Goal: Transaction & Acquisition: Purchase product/service

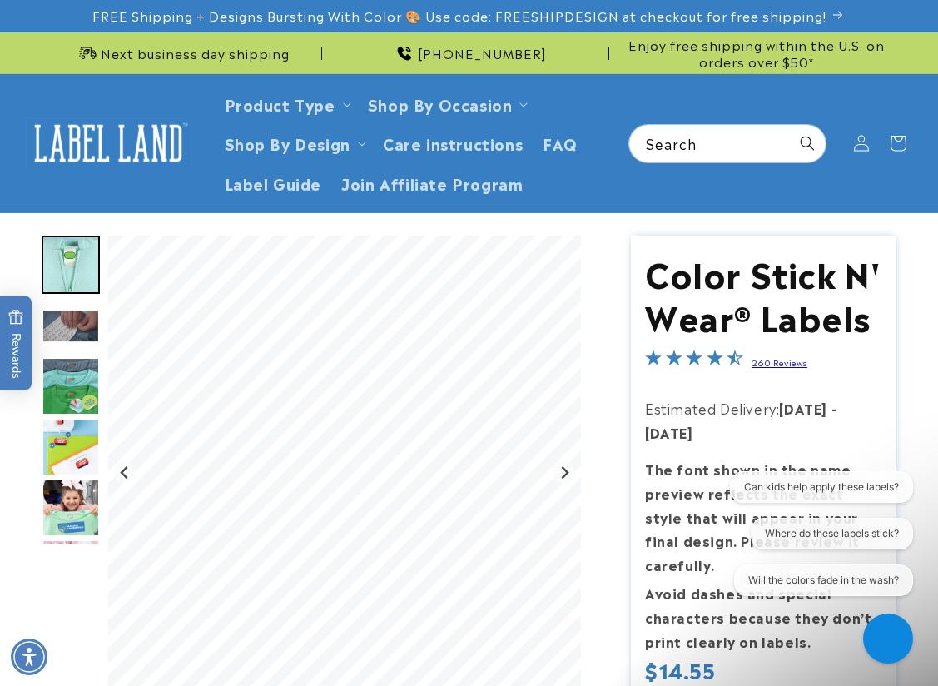
click at [741, 140] on input "Search" at bounding box center [727, 143] width 196 height 37
type input "********"
click at [789, 125] on button "Search" at bounding box center [807, 143] width 37 height 37
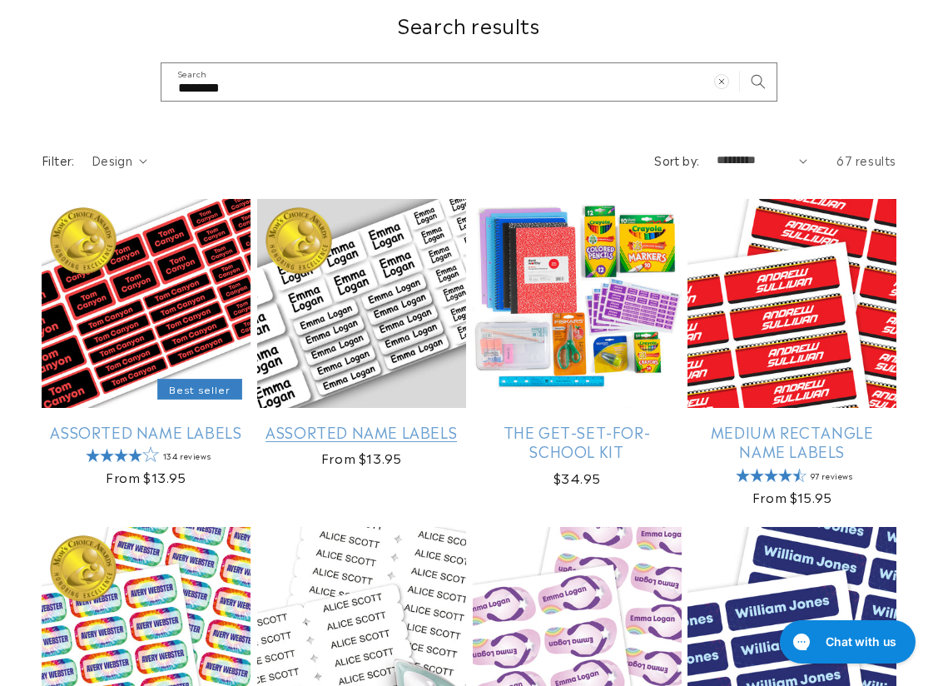
scroll to position [250, 0]
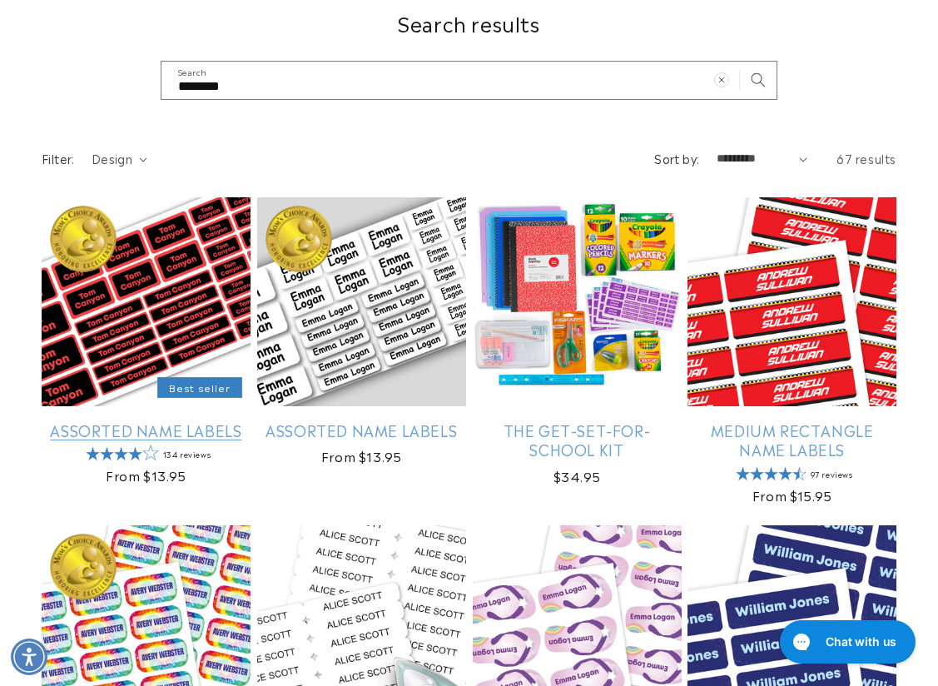
click at [124, 420] on link "Assorted Name Labels" at bounding box center [146, 429] width 209 height 19
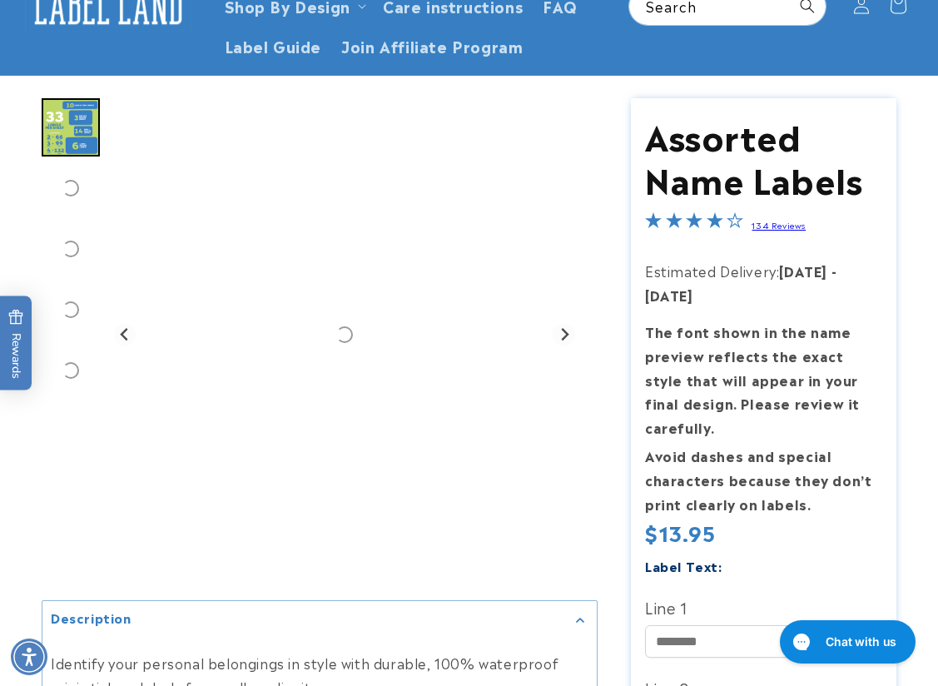
scroll to position [333, 0]
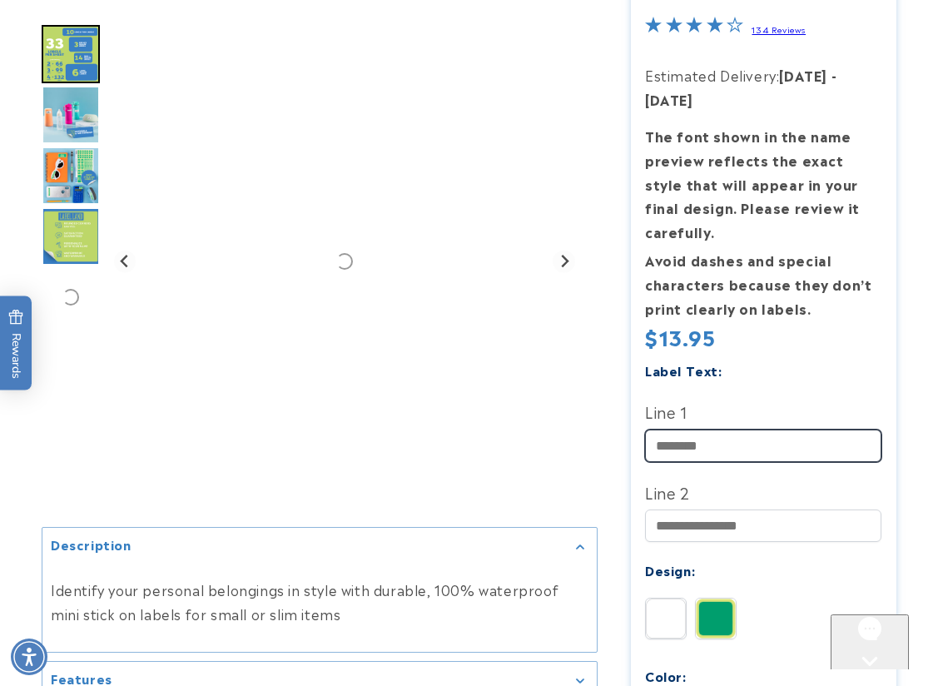
click at [696, 438] on input "Line 1" at bounding box center [763, 446] width 236 height 32
type input "****"
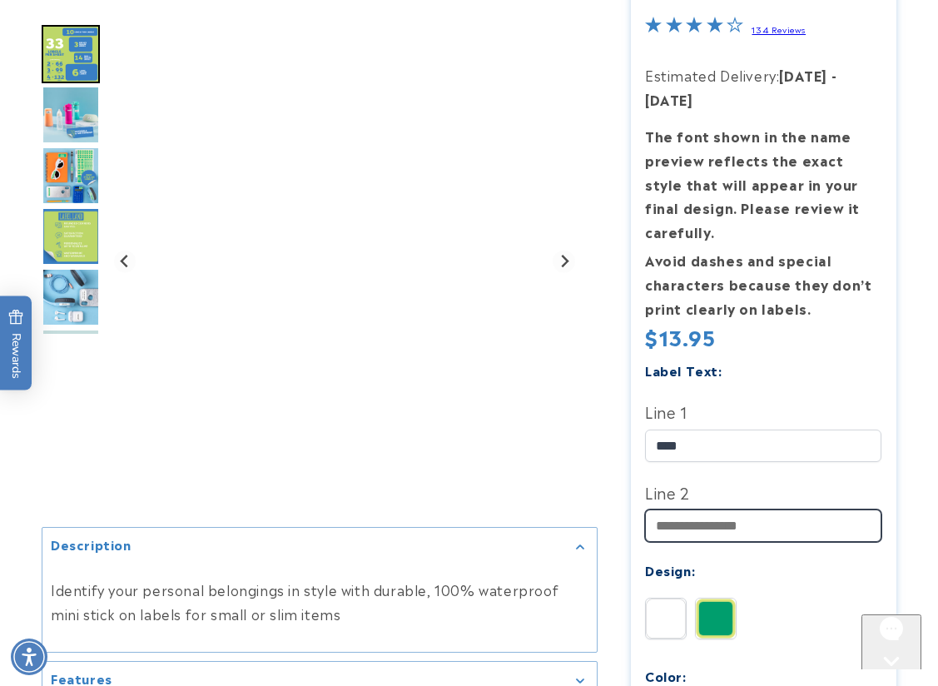
click at [660, 524] on input "Line 2" at bounding box center [763, 525] width 236 height 32
type input "****"
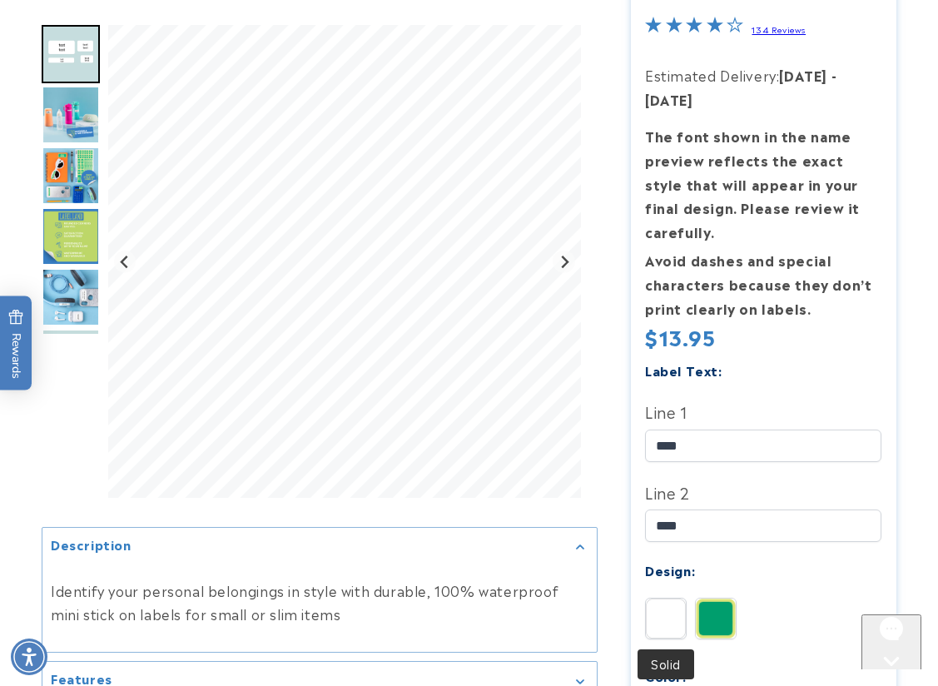
click at [663, 614] on img at bounding box center [666, 619] width 40 height 40
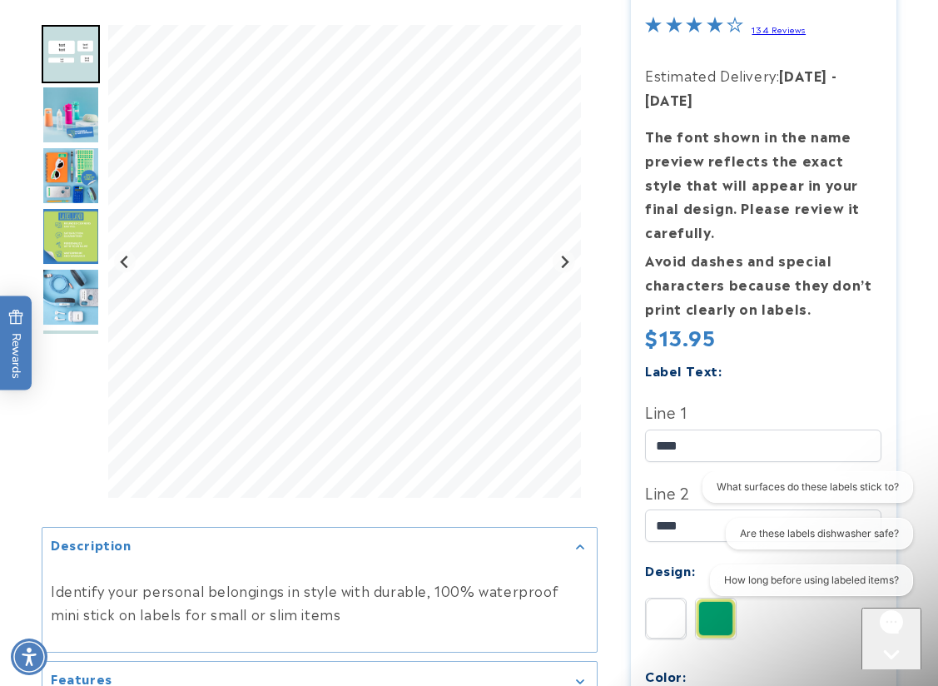
scroll to position [0, 0]
click at [910, 282] on div at bounding box center [469, 633] width 938 height 1460
click at [877, 675] on div "Close gorgias live chat" at bounding box center [888, 685] width 53 height 21
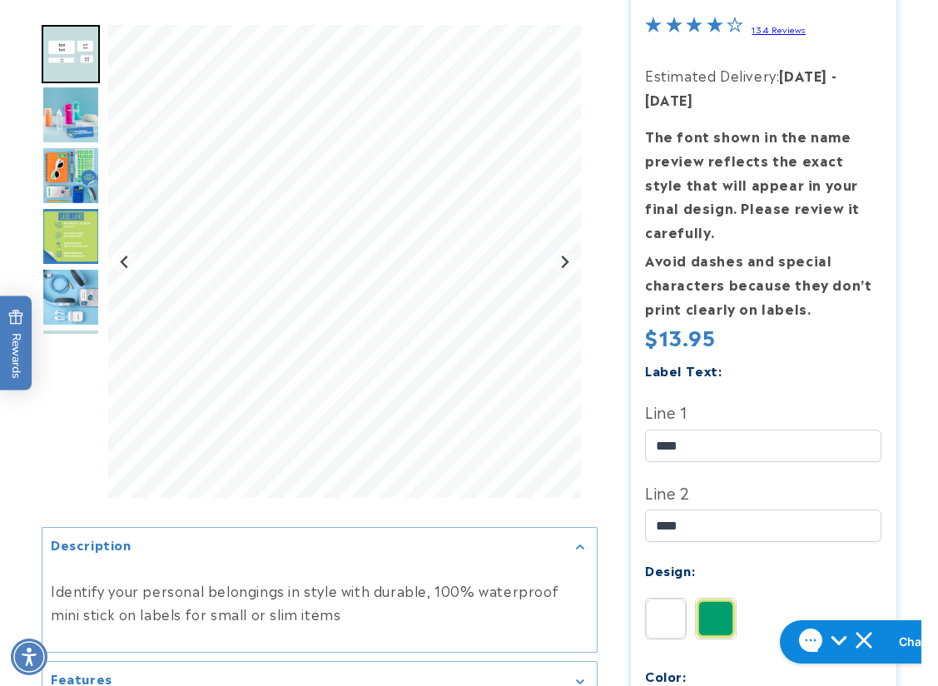
click at [908, 354] on div at bounding box center [469, 633] width 938 height 1460
click at [929, 307] on div at bounding box center [469, 633] width 938 height 1460
click at [904, 358] on div at bounding box center [469, 633] width 938 height 1460
click at [902, 266] on div at bounding box center [469, 633] width 938 height 1460
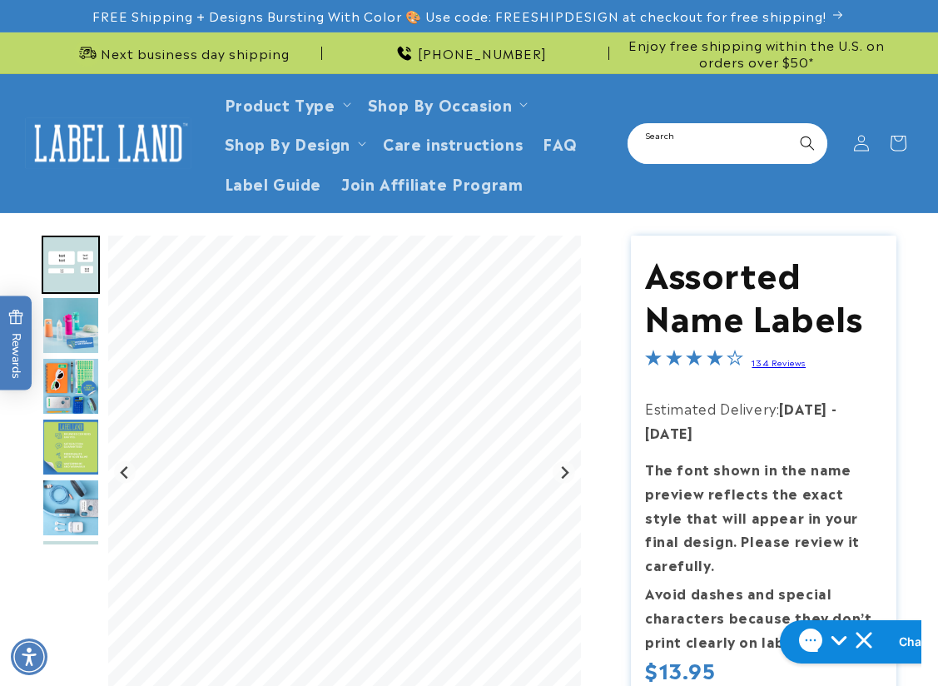
click at [680, 135] on input "Search" at bounding box center [727, 143] width 196 height 37
type input "**********"
click at [789, 125] on button "Search" at bounding box center [807, 143] width 37 height 37
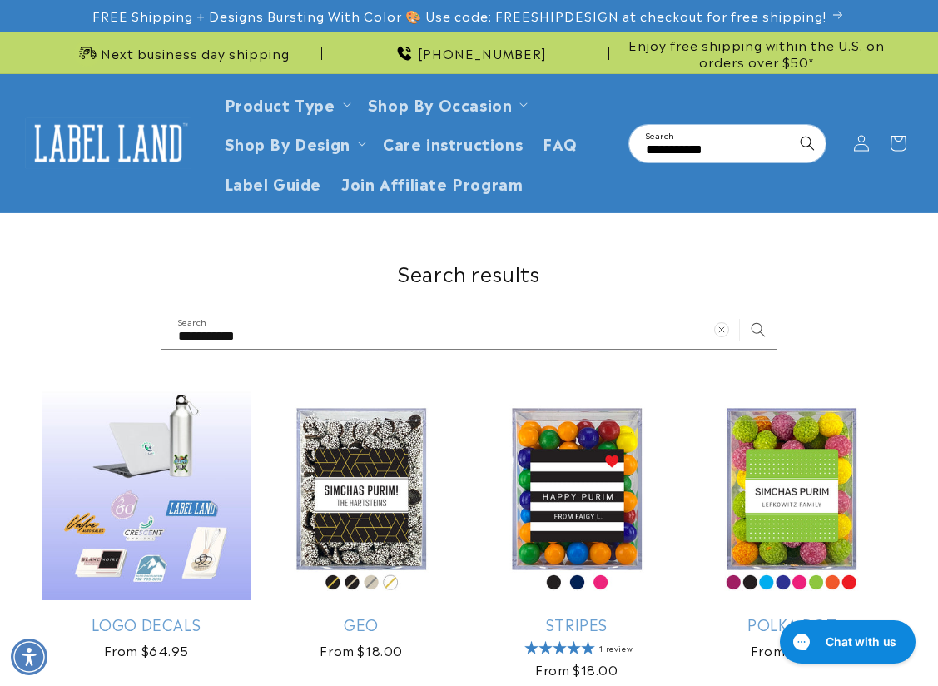
click at [190, 614] on link "Logo Decals" at bounding box center [146, 623] width 209 height 19
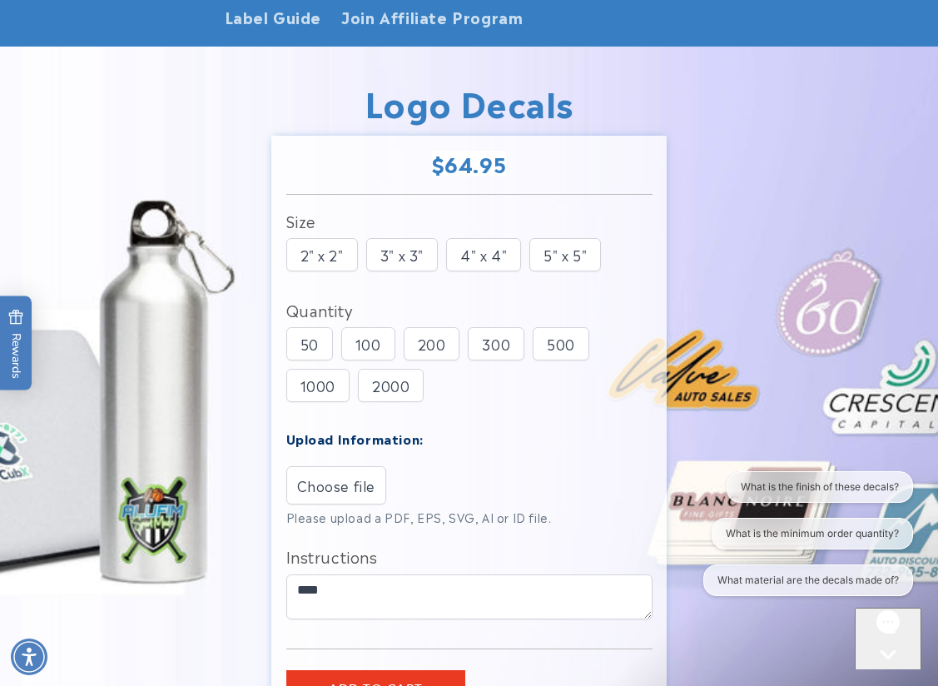
click at [900, 675] on div "Open gorgias live chat" at bounding box center [888, 685] width 53 height 21
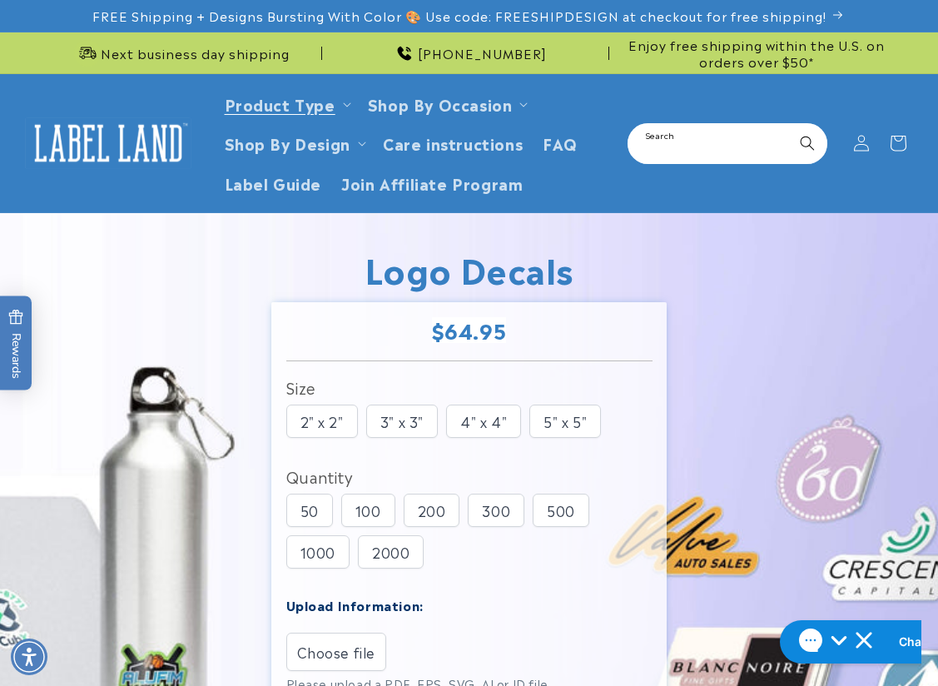
click at [668, 149] on input "Search" at bounding box center [727, 143] width 196 height 37
drag, startPoint x: 815, startPoint y: 296, endPoint x: 787, endPoint y: 271, distance: 37.7
click at [815, 296] on img at bounding box center [469, 595] width 938 height 765
click at [661, 155] on input "Search" at bounding box center [727, 143] width 196 height 37
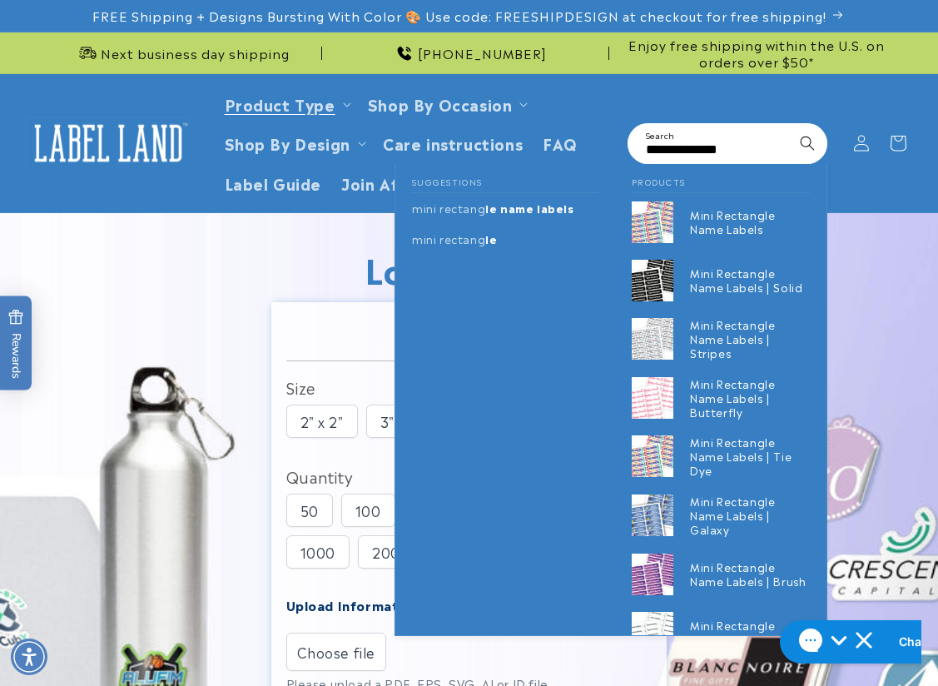
type input "**********"
click at [789, 125] on button "Search" at bounding box center [807, 143] width 37 height 37
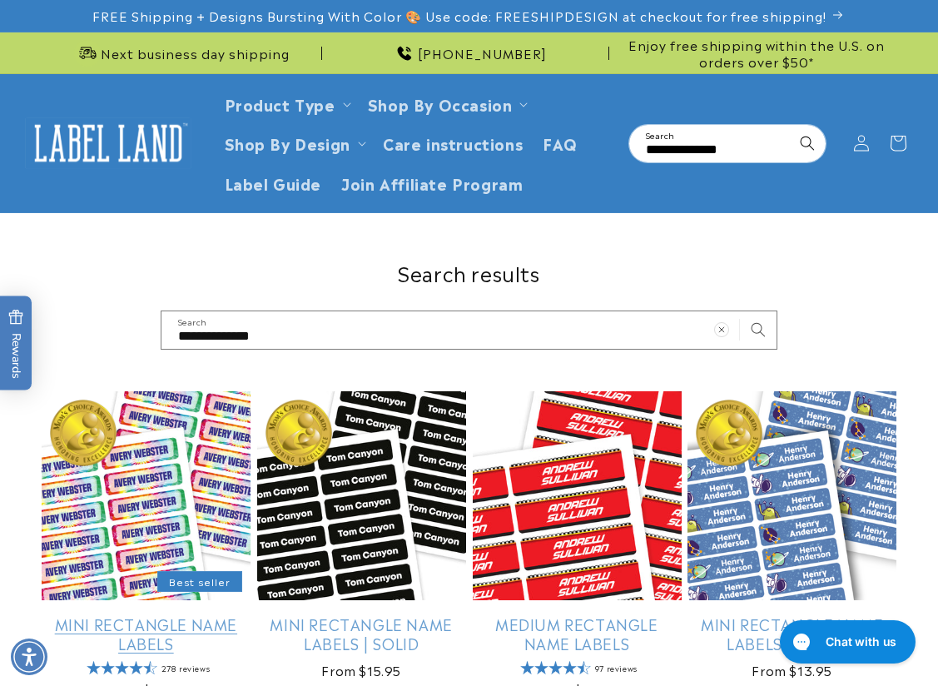
click at [135, 614] on link "Mini Rectangle Name Labels" at bounding box center [146, 633] width 209 height 39
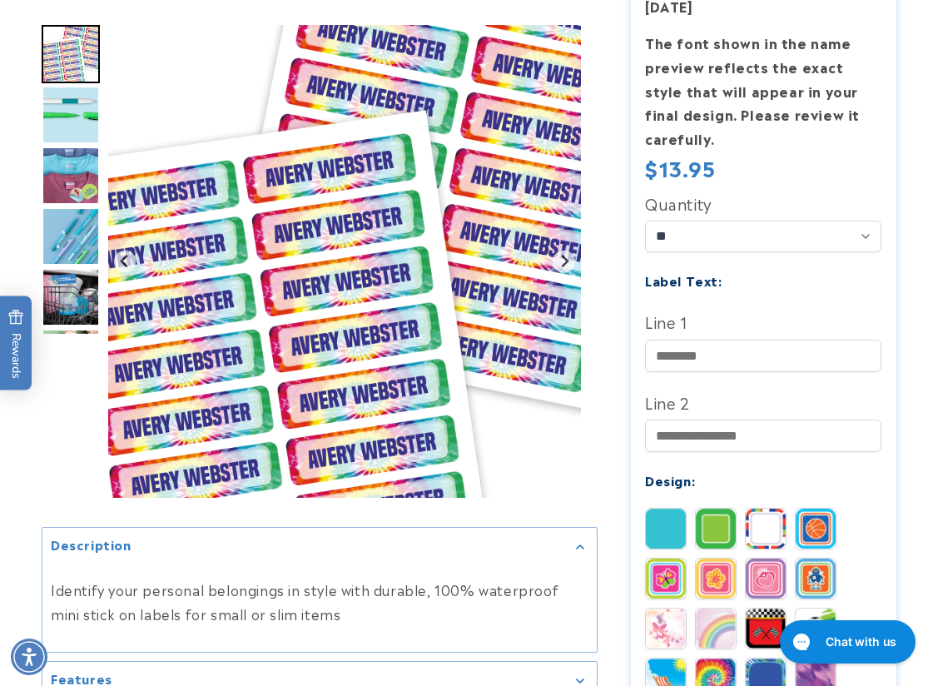
scroll to position [583, 0]
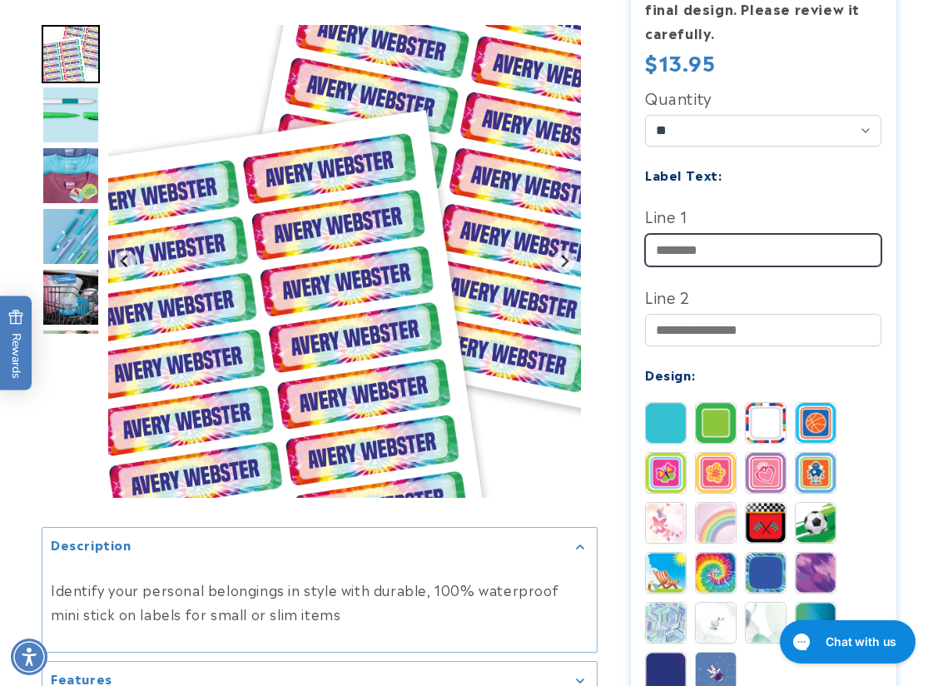
click at [671, 246] on input "Line 1" at bounding box center [763, 250] width 236 height 32
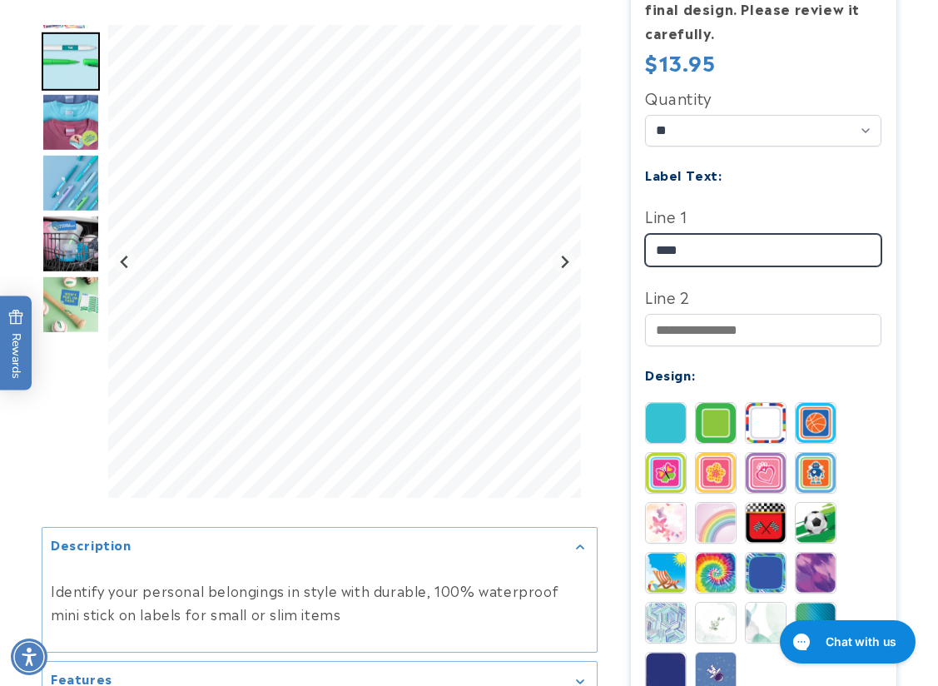
type input "****"
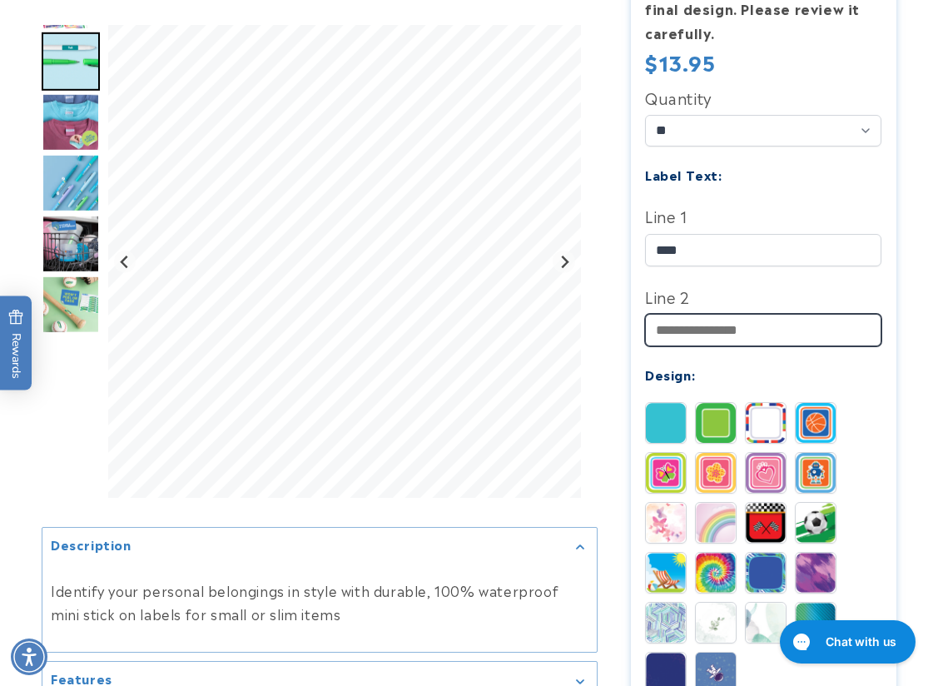
click at [686, 320] on input "Line 2" at bounding box center [763, 330] width 236 height 32
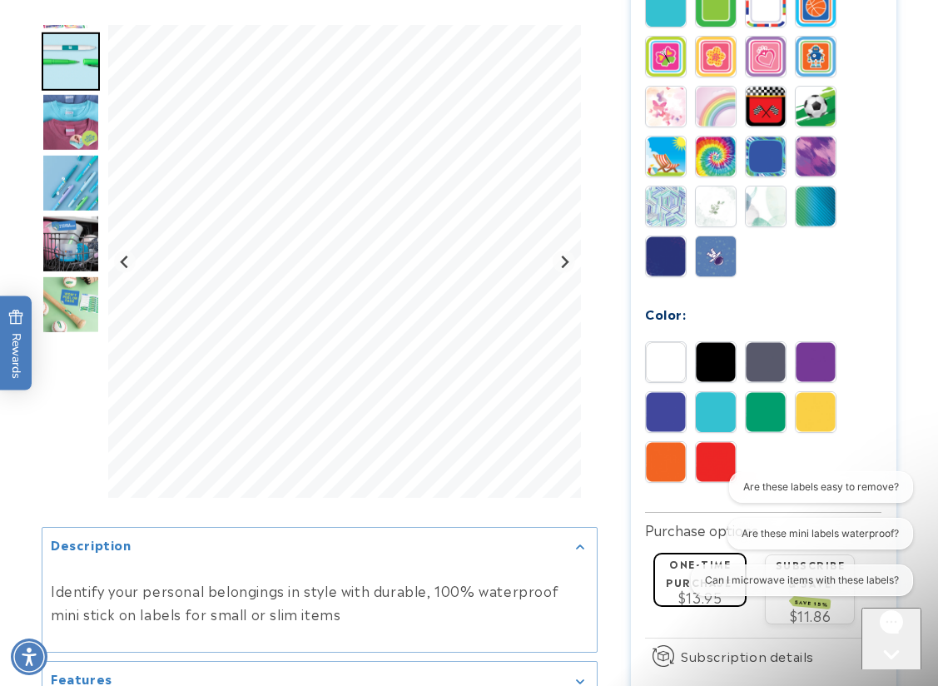
scroll to position [0, 0]
click at [663, 375] on img at bounding box center [666, 362] width 40 height 40
click at [718, 367] on img at bounding box center [716, 362] width 40 height 40
click at [671, 370] on img at bounding box center [666, 362] width 40 height 40
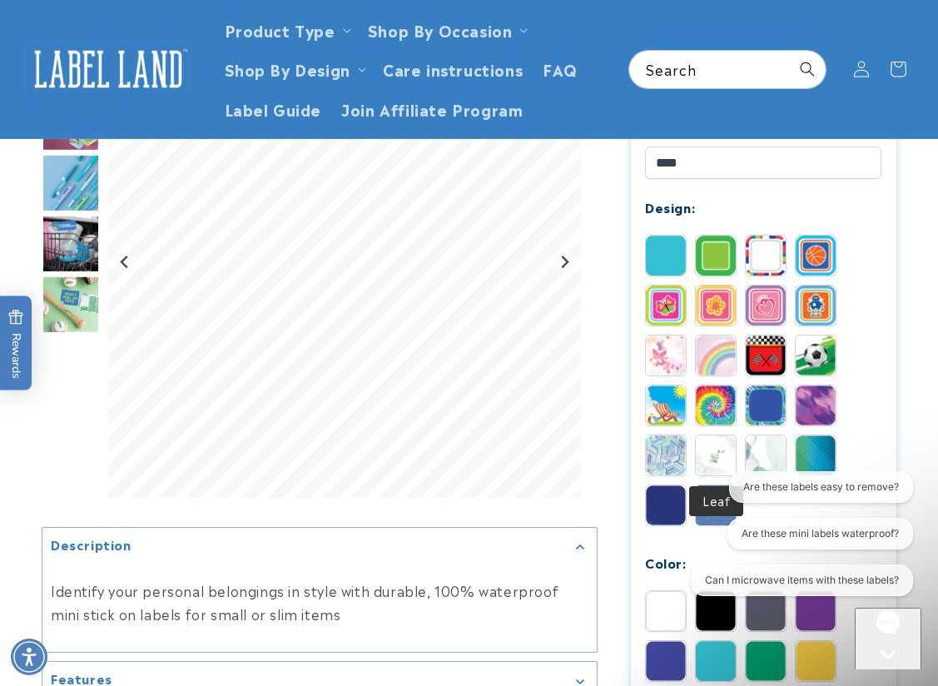
scroll to position [749, 0]
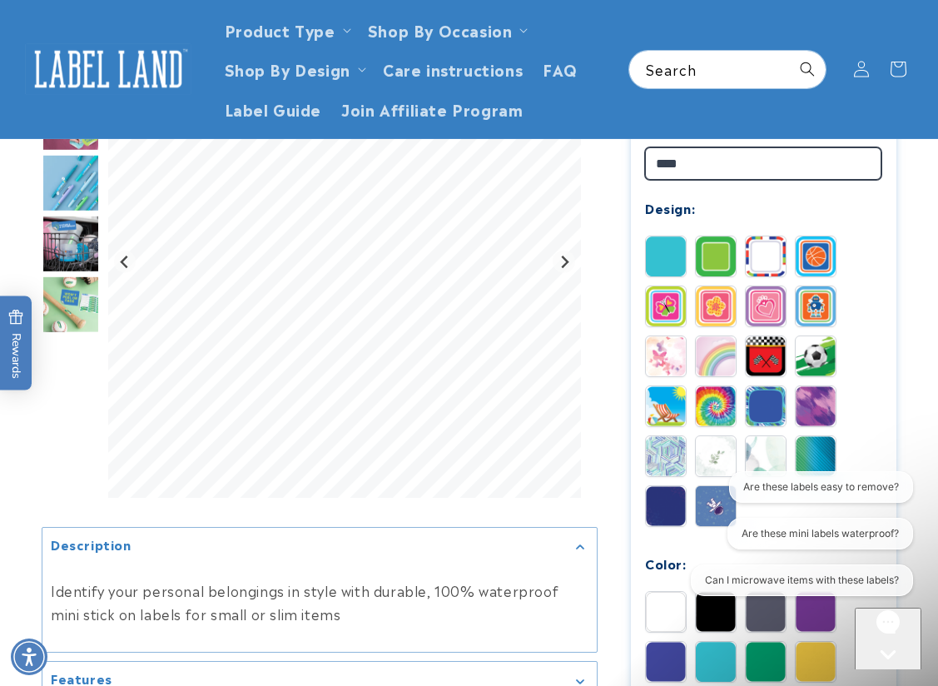
click at [689, 161] on input "****" at bounding box center [763, 163] width 236 height 32
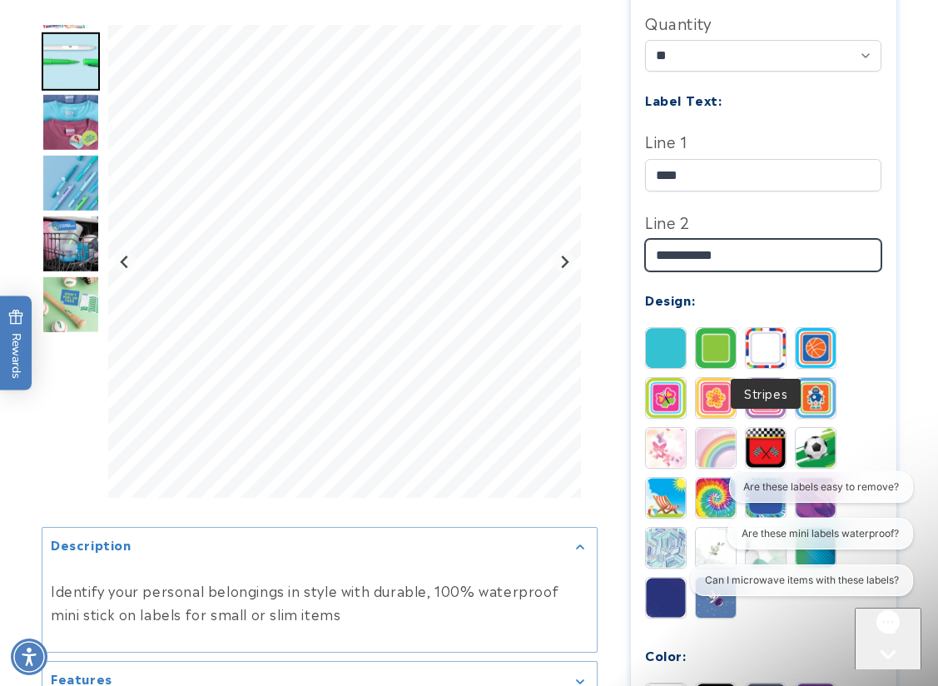
scroll to position [666, 0]
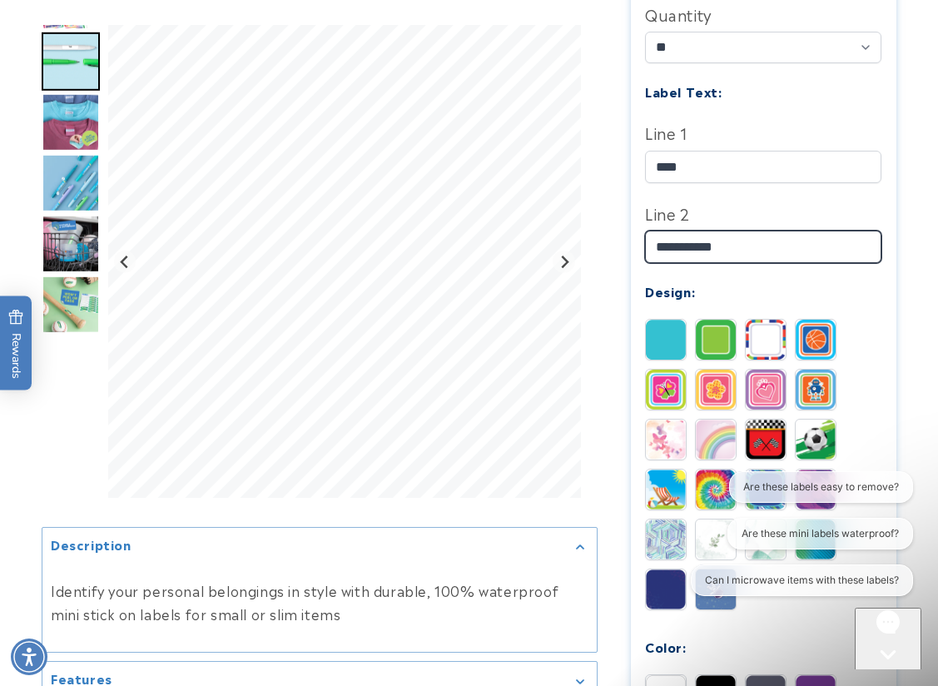
type input "**********"
click at [893, 675] on icon "Close gorgias live chat" at bounding box center [888, 683] width 16 height 16
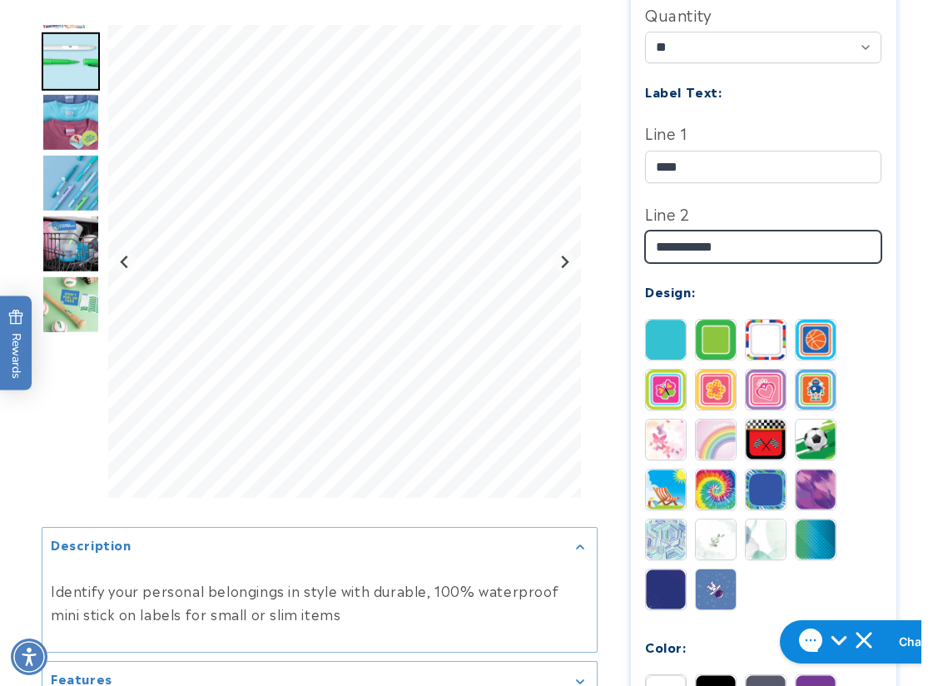
drag, startPoint x: 779, startPoint y: 241, endPoint x: 658, endPoint y: 239, distance: 120.7
click at [658, 239] on input "**********" at bounding box center [763, 247] width 236 height 32
click at [926, 454] on div at bounding box center [469, 404] width 938 height 1654
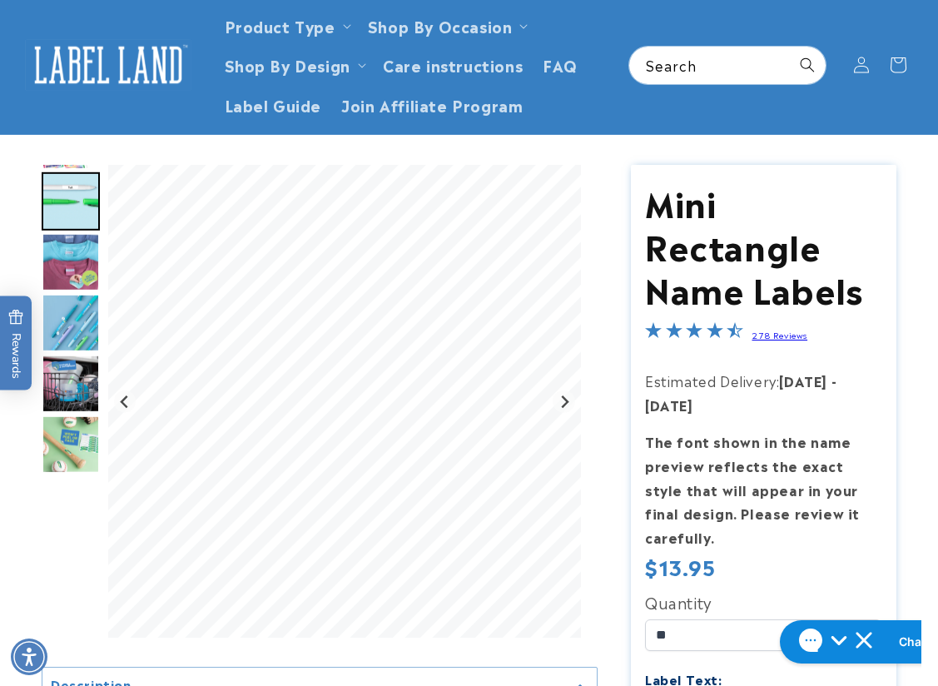
scroll to position [0, 0]
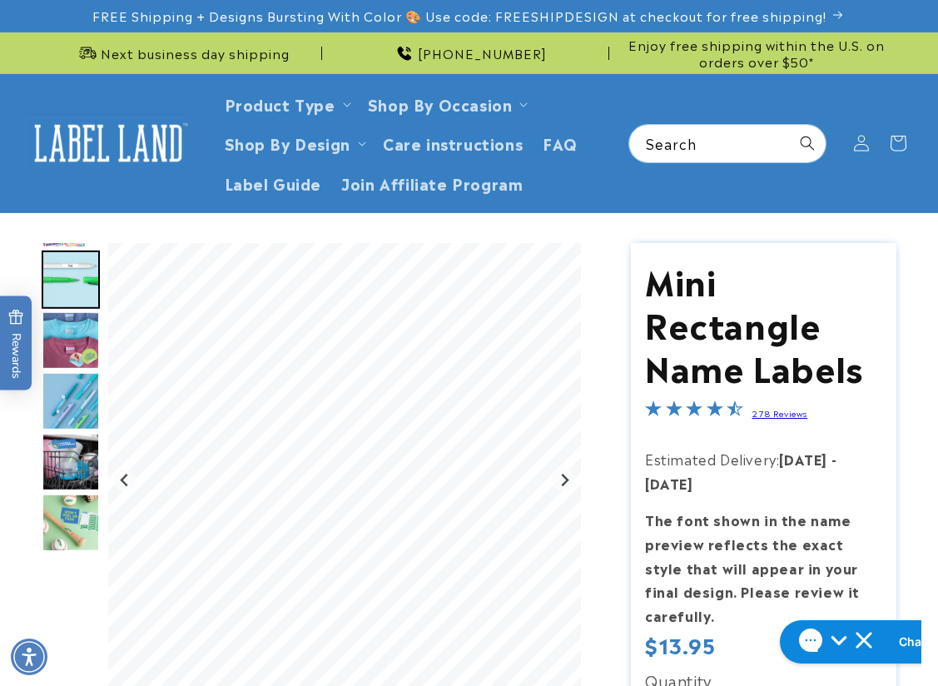
click at [119, 152] on img at bounding box center [108, 143] width 166 height 52
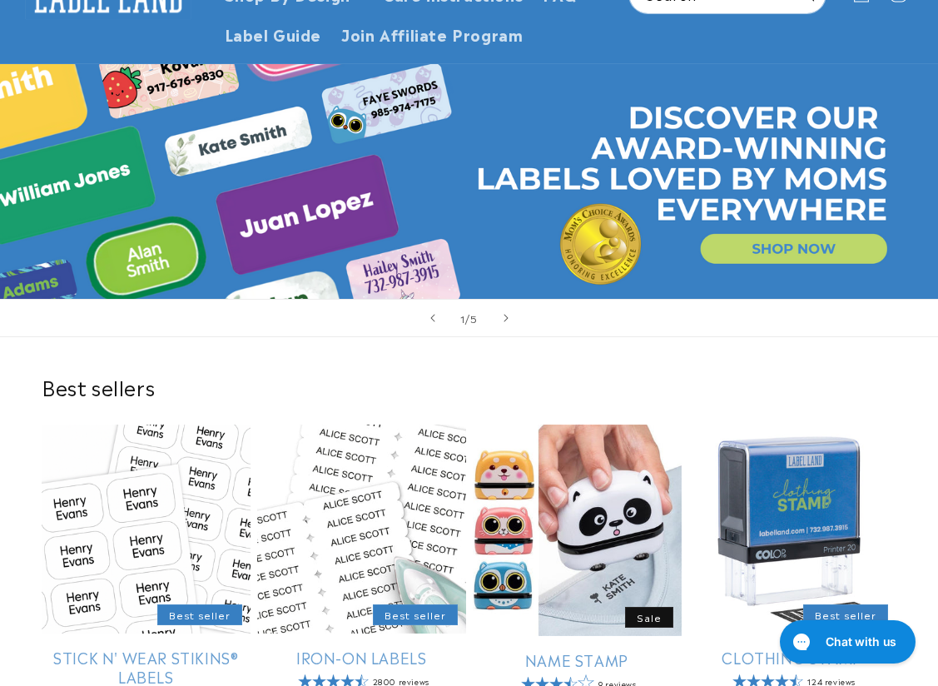
scroll to position [333, 0]
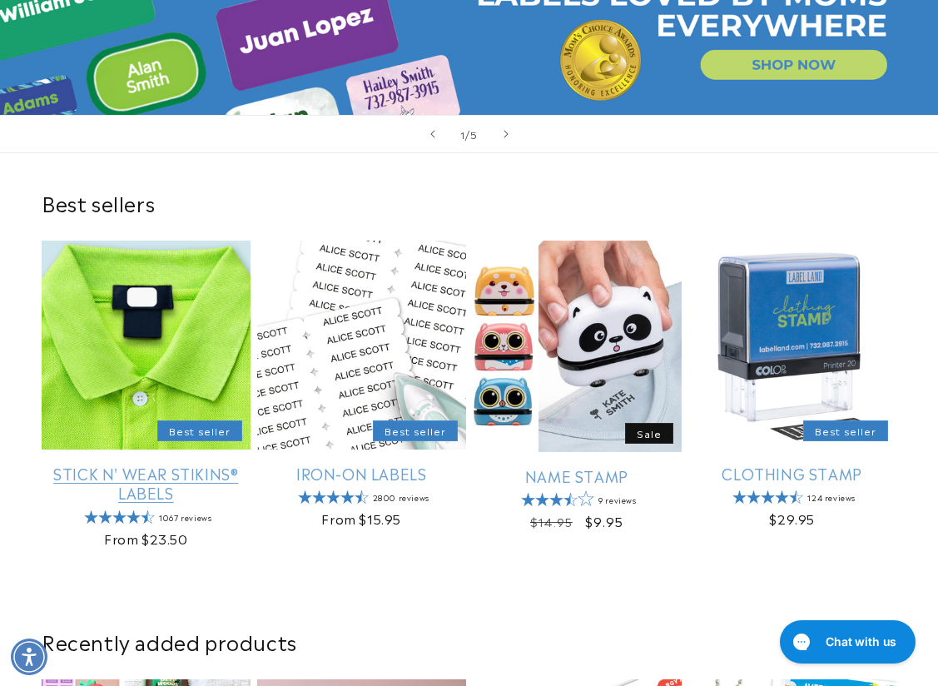
click at [131, 464] on link "Stick N' Wear Stikins® Labels" at bounding box center [146, 483] width 209 height 39
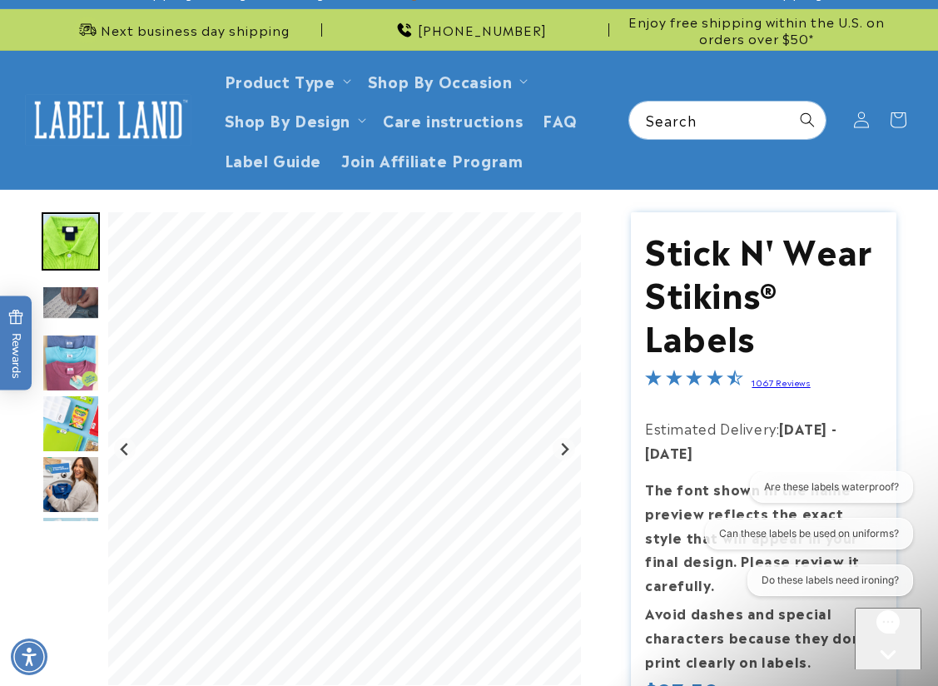
scroll to position [250, 0]
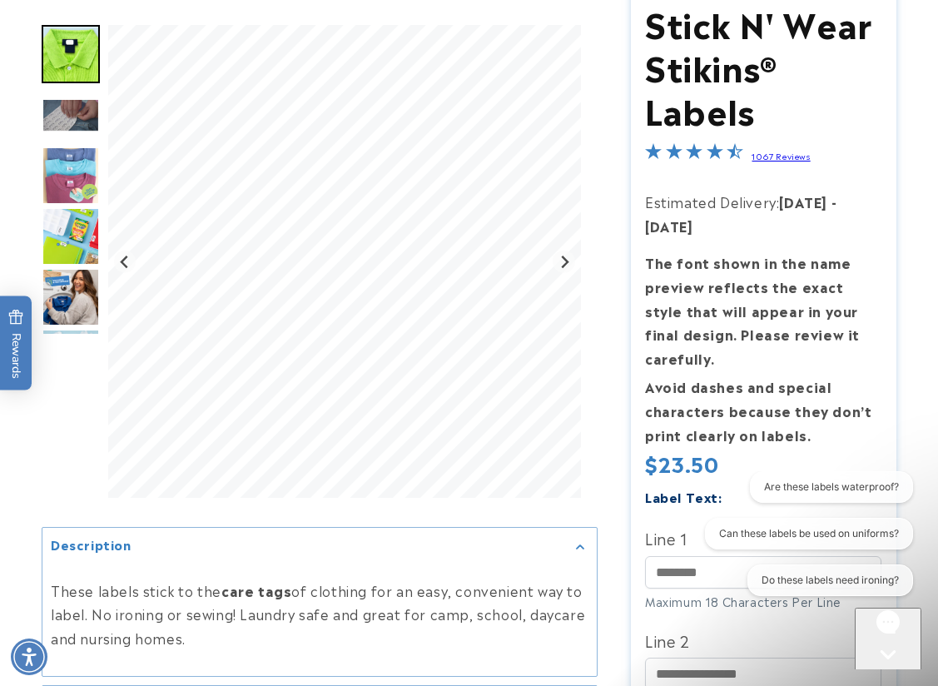
drag, startPoint x: 917, startPoint y: 207, endPoint x: 850, endPoint y: 266, distance: 89.7
click at [917, 207] on div at bounding box center [469, 603] width 938 height 1235
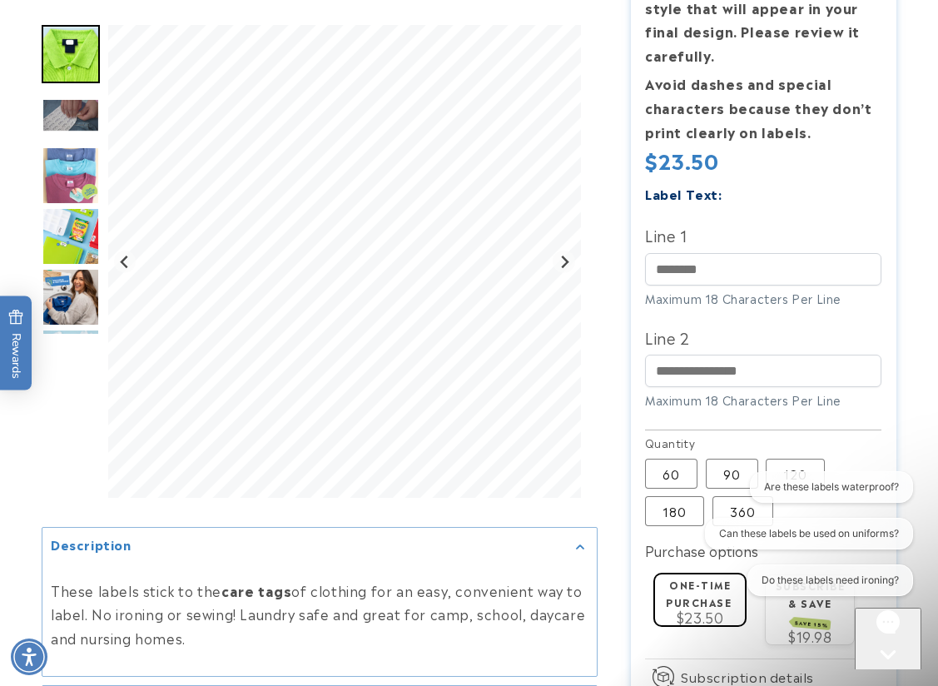
scroll to position [583, 0]
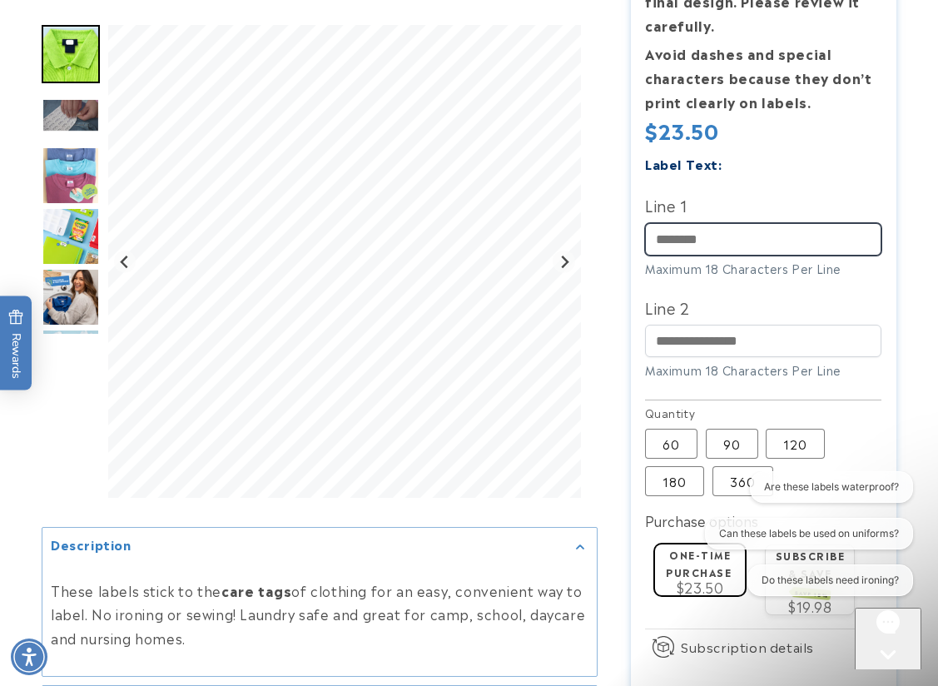
click at [697, 247] on input "Line 1" at bounding box center [763, 239] width 236 height 32
type input "*********"
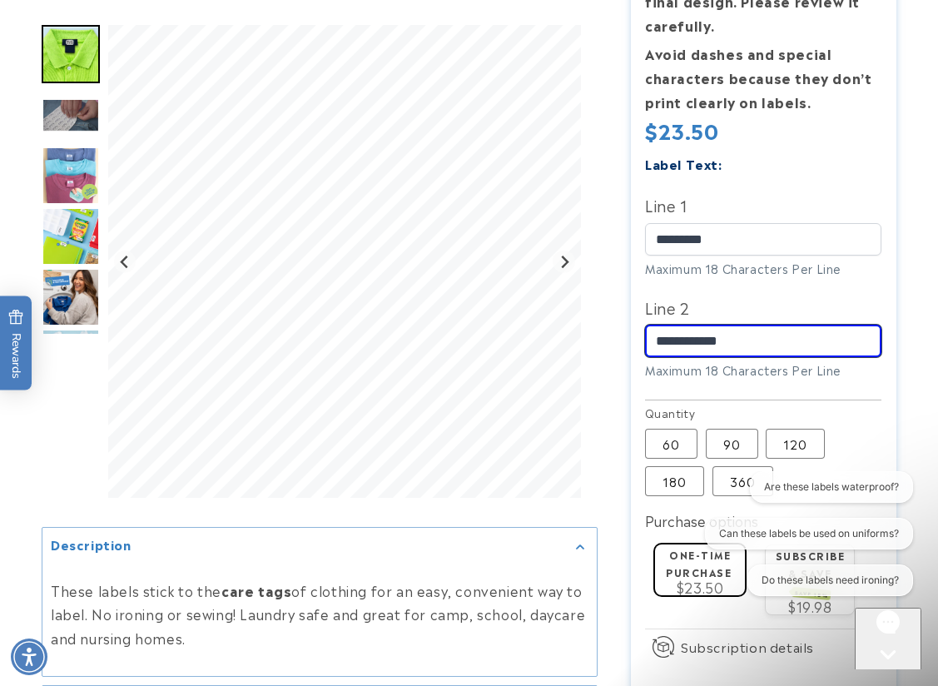
drag, startPoint x: 686, startPoint y: 346, endPoint x: 658, endPoint y: 345, distance: 28.4
click at [658, 345] on input "**********" at bounding box center [763, 341] width 236 height 32
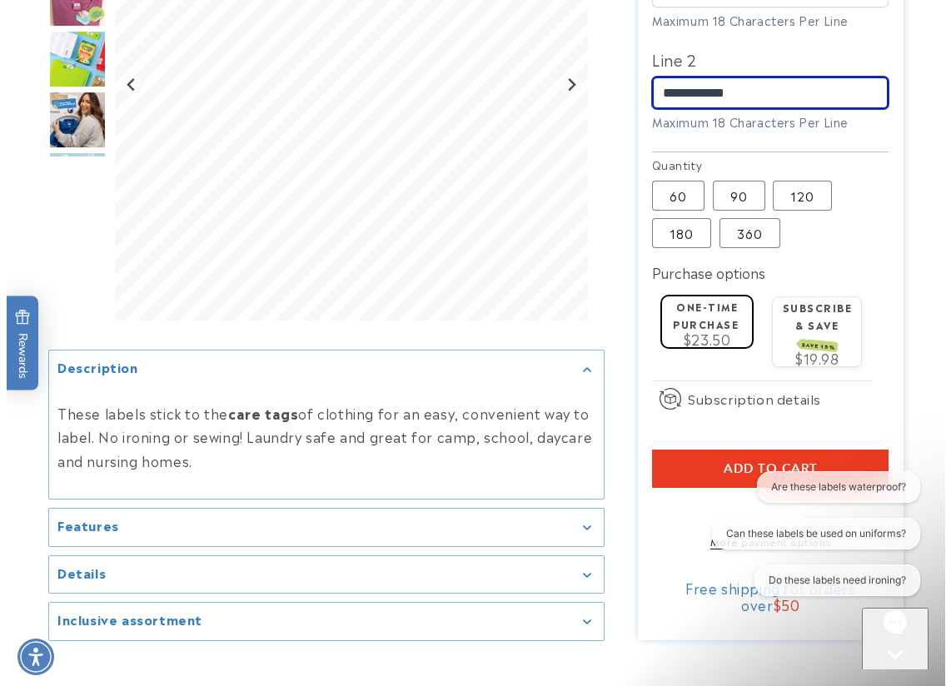
scroll to position [832, 0]
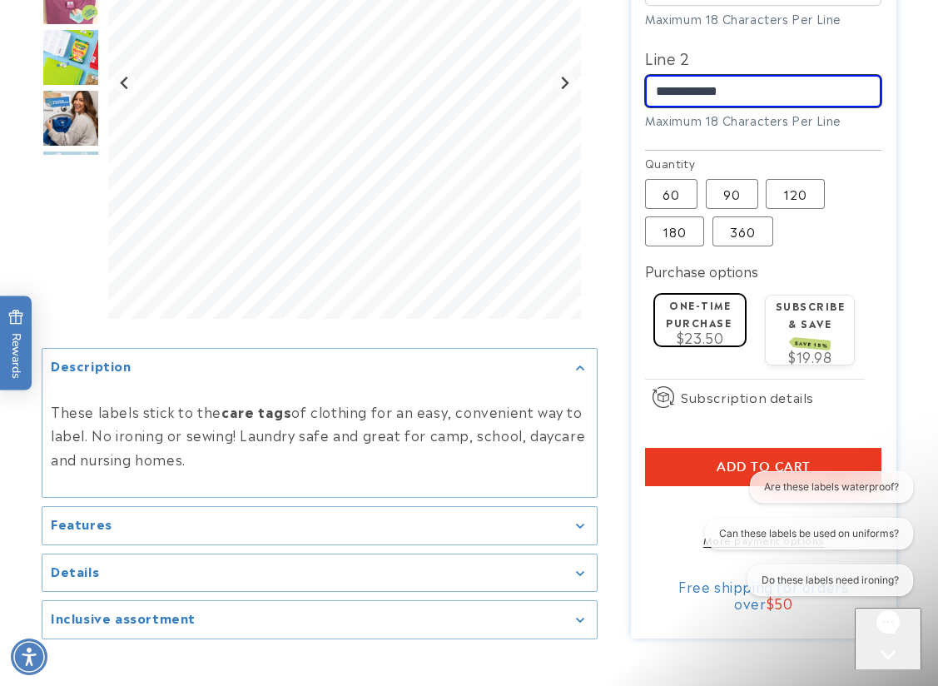
type input "**********"
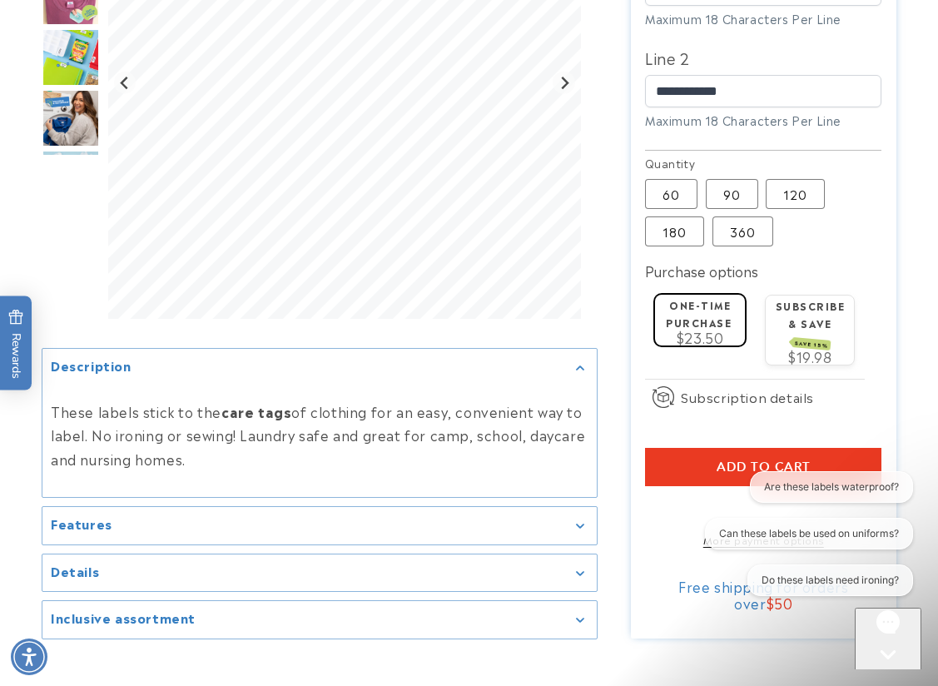
click at [694, 454] on button "Add to cart" at bounding box center [763, 467] width 236 height 38
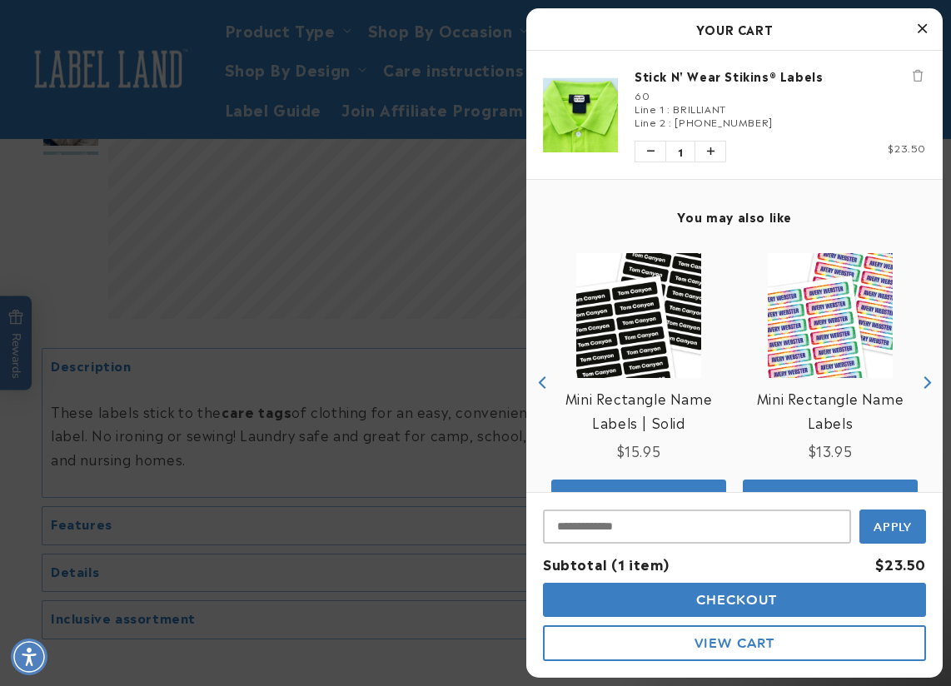
click at [764, 595] on span "Checkout" at bounding box center [735, 600] width 86 height 16
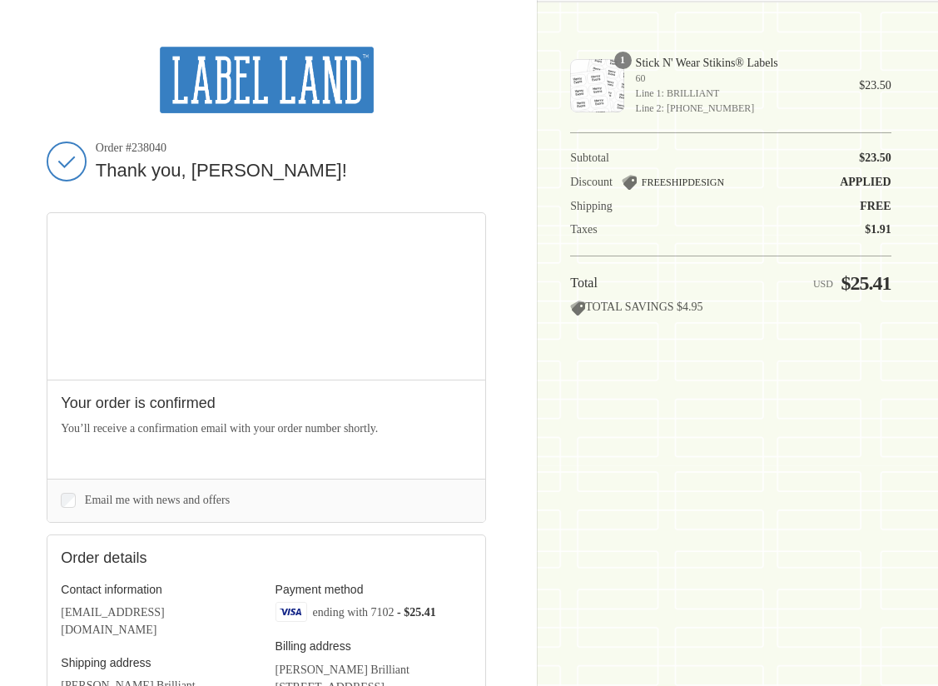
click at [150, 148] on span "Order #238040" at bounding box center [291, 148] width 390 height 15
copy span "238040"
click at [608, 505] on div "Shopping cart Product image Description Quantity Price 1 Stick N' Wear Stikins®…" at bounding box center [730, 343] width 320 height 593
click at [287, 82] on img at bounding box center [267, 80] width 214 height 67
